Goal: Transaction & Acquisition: Purchase product/service

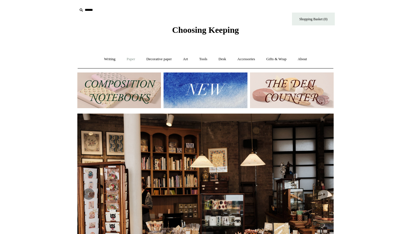
click at [125, 58] on link "Paper +" at bounding box center [131, 59] width 19 height 15
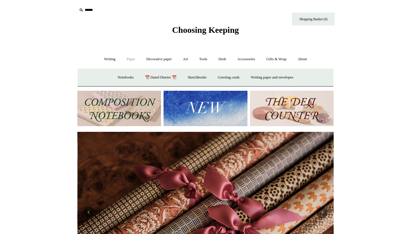
scroll to position [0, 512]
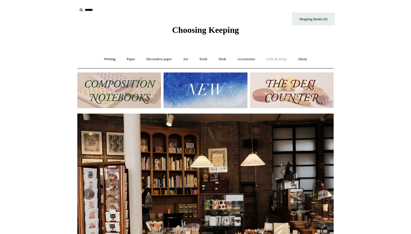
click at [274, 57] on link "Gifts & Wrap +" at bounding box center [276, 59] width 31 height 15
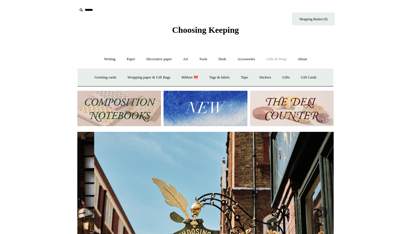
scroll to position [0, 256]
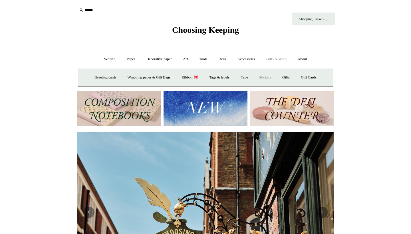
click at [270, 77] on link "Stickers" at bounding box center [265, 77] width 22 height 15
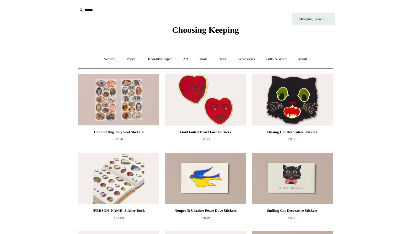
click at [117, 175] on img at bounding box center [118, 178] width 81 height 51
